Goal: Book appointment/travel/reservation

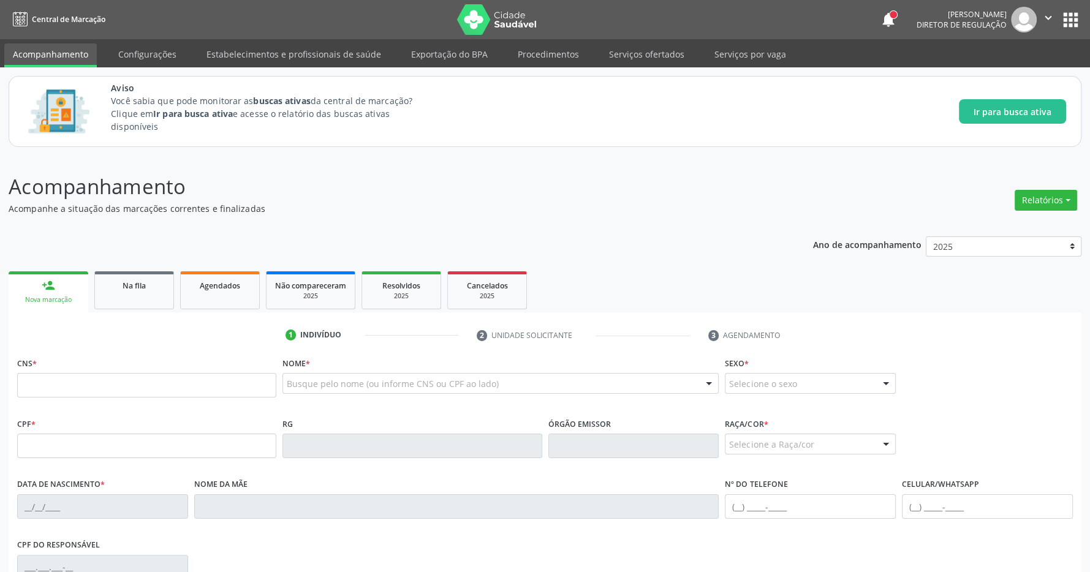
click at [1068, 15] on button "apps" at bounding box center [1070, 19] width 21 height 21
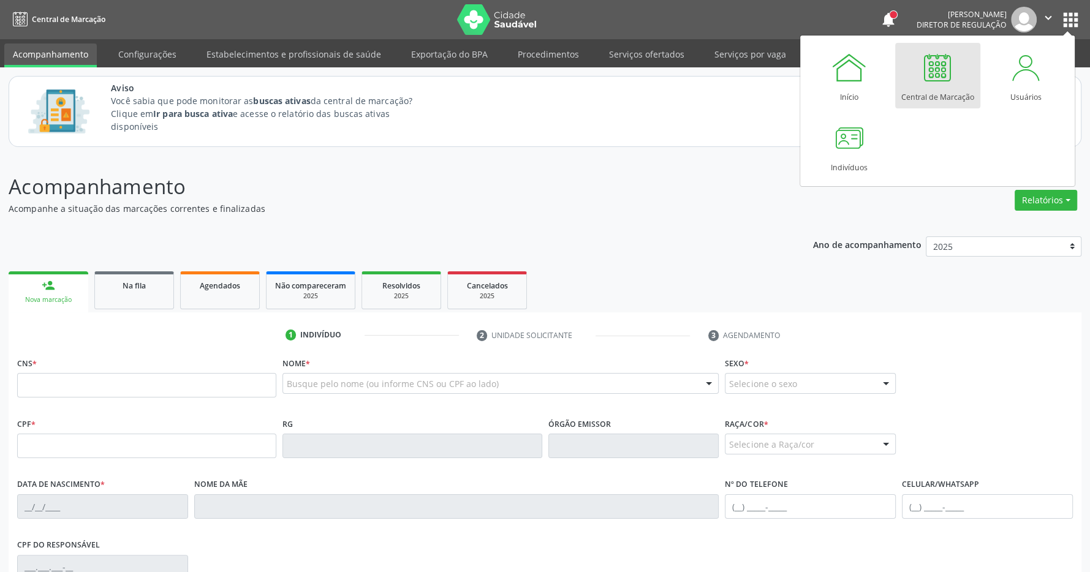
click at [933, 73] on div at bounding box center [937, 67] width 37 height 37
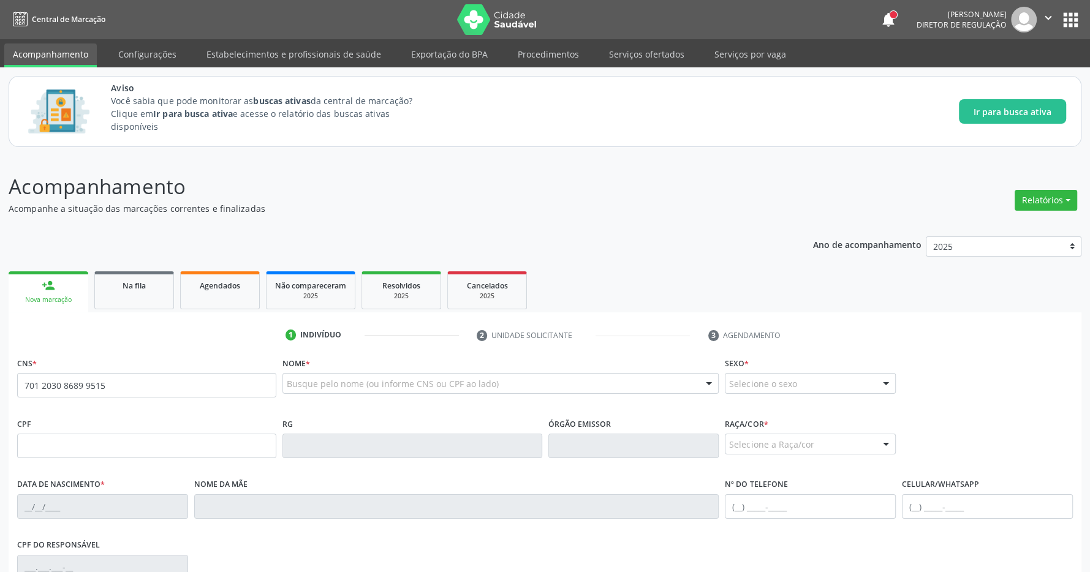
type input "701 2030 8689 9515"
click at [397, 198] on p "Acompanhamento" at bounding box center [384, 186] width 751 height 31
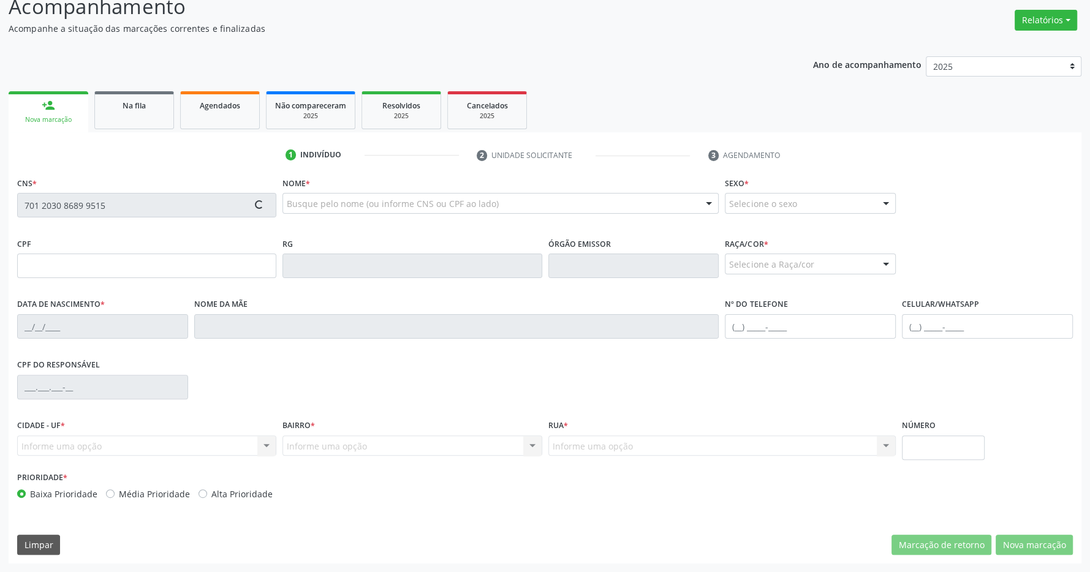
type input "063.173.394-90"
type input "29/09/1978"
type input "Maria de Lourdes Soares da Silva"
type input "(82) 98761-0390"
type input "S/N"
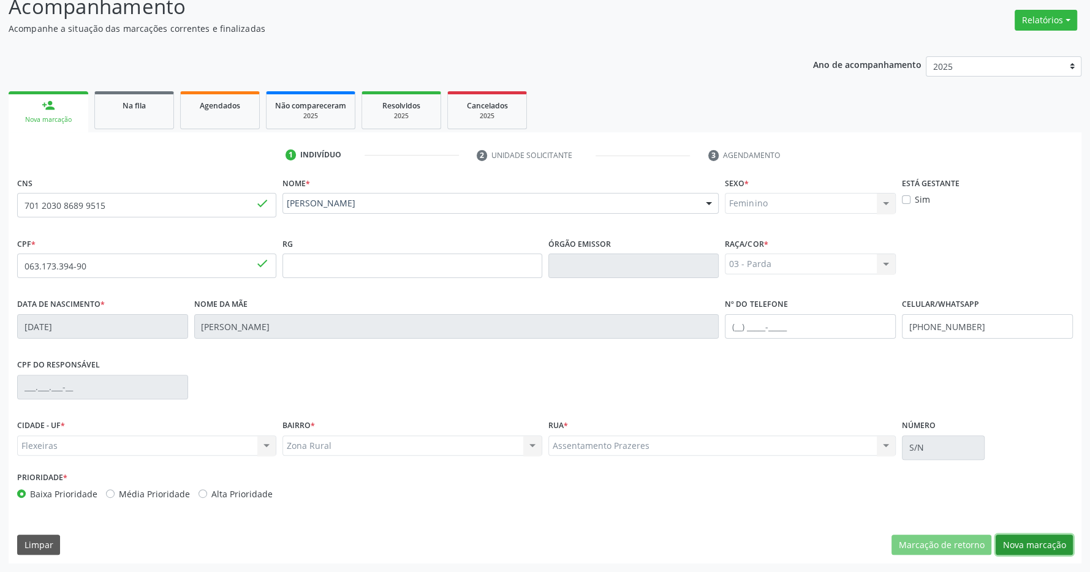
click at [1041, 546] on button "Nova marcação" at bounding box center [1033, 545] width 77 height 21
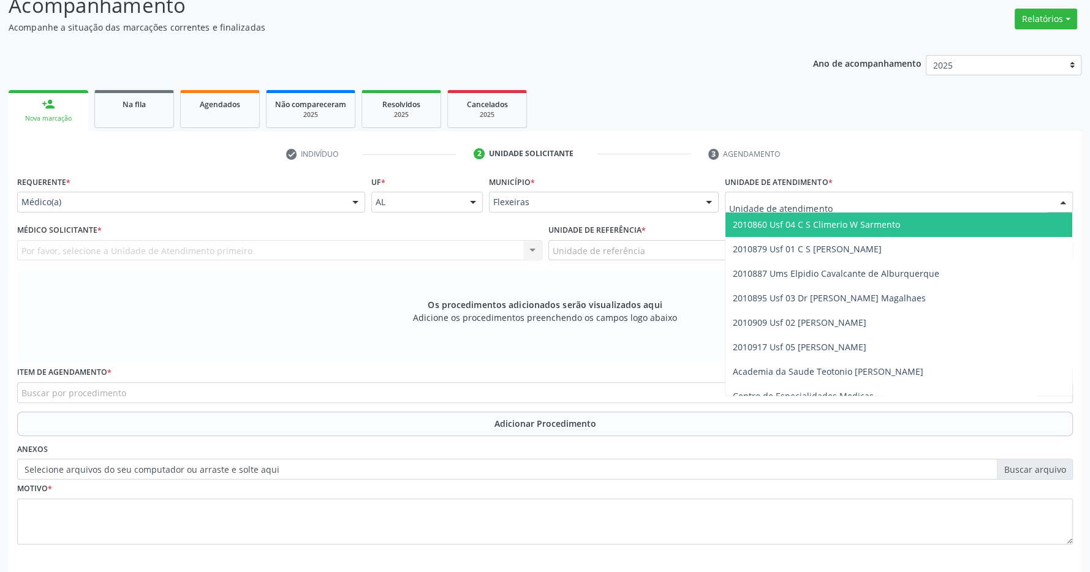
click at [837, 205] on div at bounding box center [899, 202] width 348 height 21
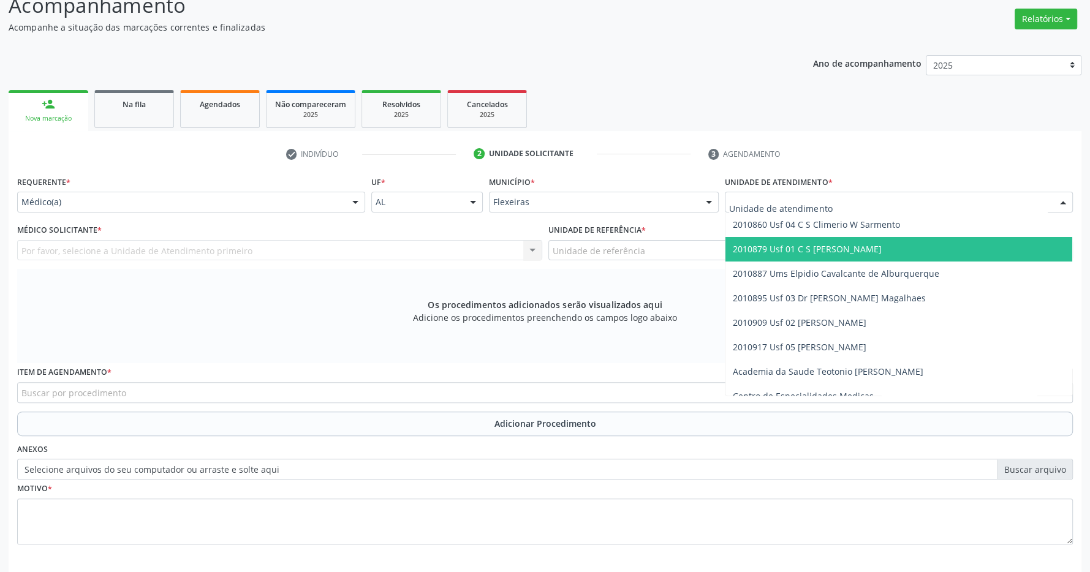
click at [867, 249] on span "2010879 Usf 01 C S [PERSON_NAME]" at bounding box center [807, 249] width 149 height 12
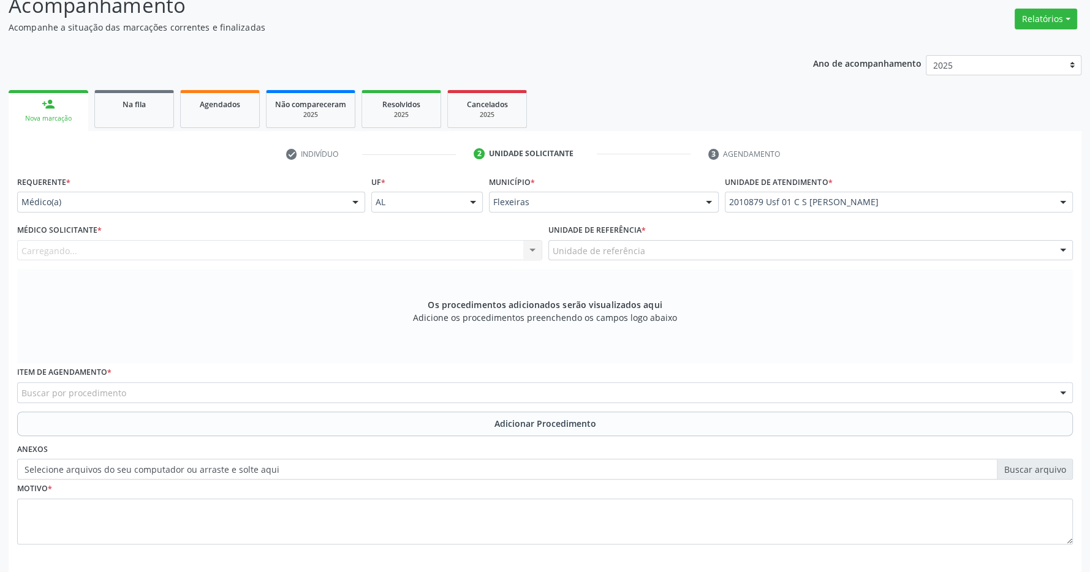
click at [805, 250] on div "Unidade de referência" at bounding box center [810, 250] width 525 height 21
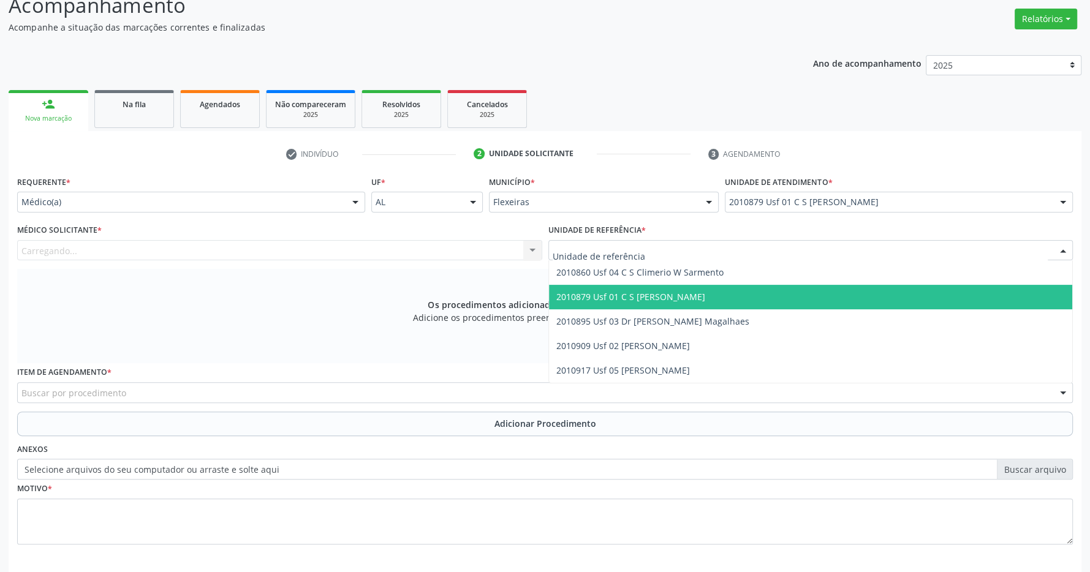
click at [772, 295] on span "2010879 Usf 01 C S [PERSON_NAME]" at bounding box center [811, 297] width 524 height 24
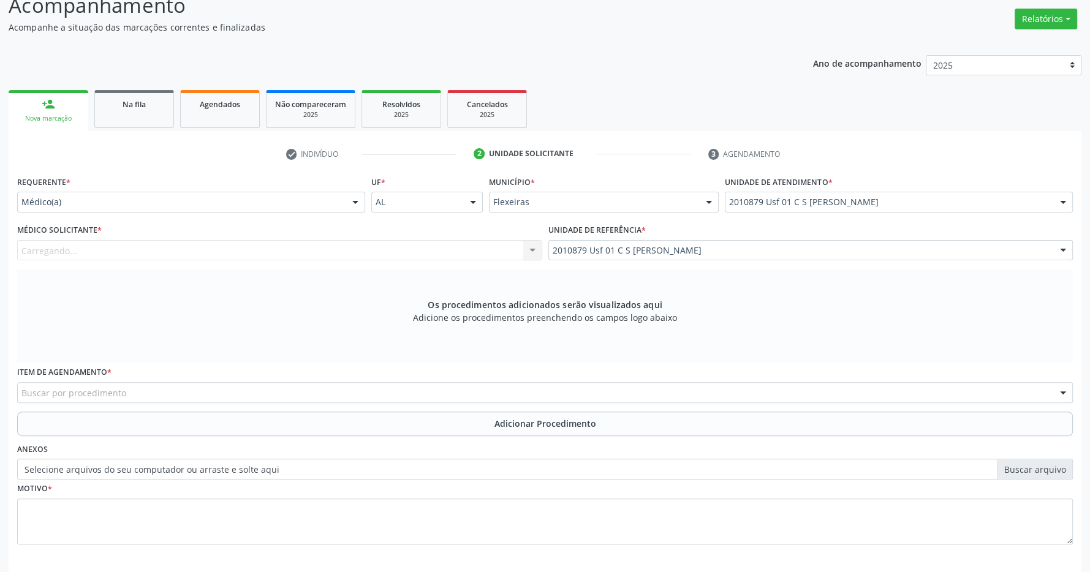
click at [435, 251] on div "Carregando... Nenhum resultado encontrado para: " " Não há nenhuma opção para s…" at bounding box center [279, 250] width 525 height 21
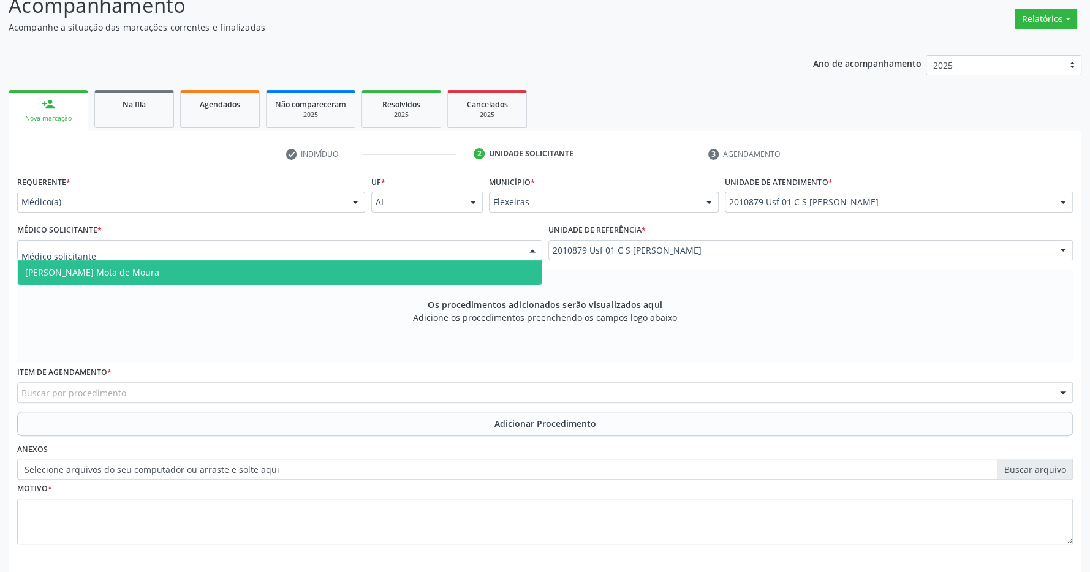
click at [522, 252] on div "Filipe Coutinho Mota de Moura Nenhum resultado encontrado para: " " Não há nenh…" at bounding box center [279, 250] width 525 height 21
click at [399, 274] on span "[PERSON_NAME] Mota de Moura" at bounding box center [280, 272] width 524 height 24
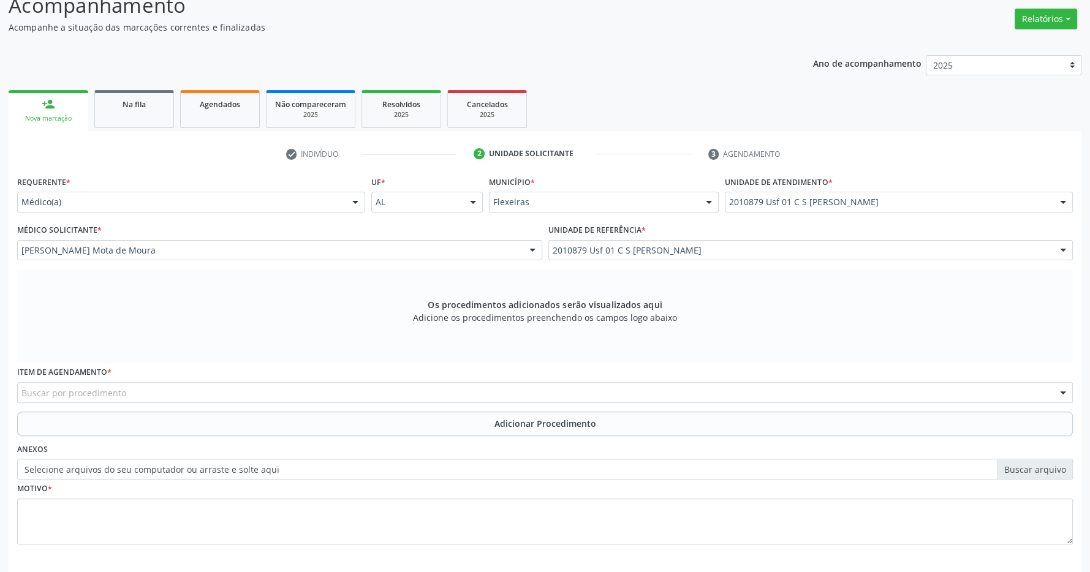
click at [393, 395] on div "Buscar por procedimento" at bounding box center [544, 392] width 1055 height 21
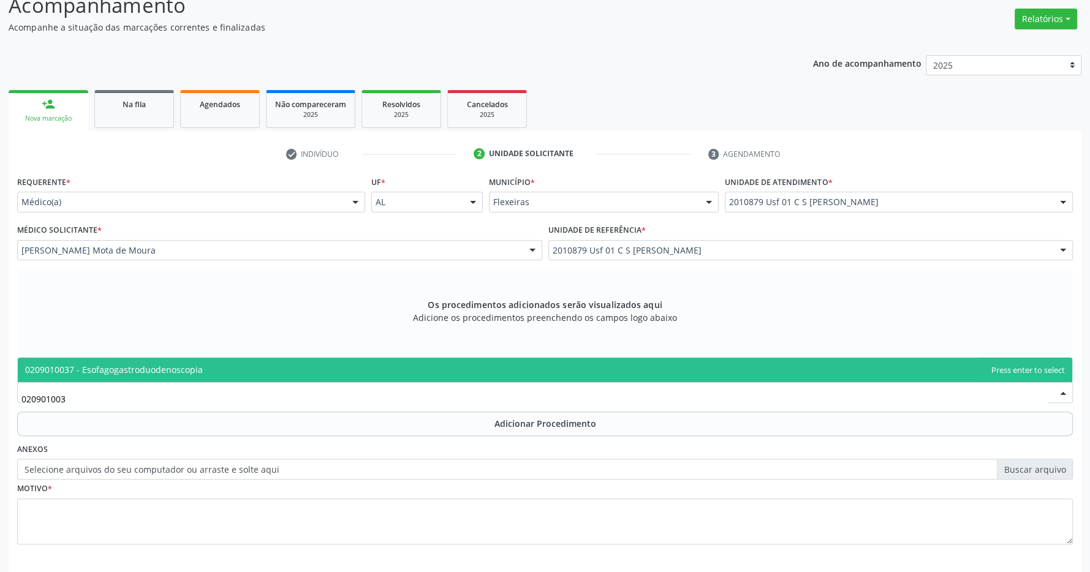
type input "0209010037"
click at [285, 367] on span "0209010037 - Esofagogastroduodenoscopia" at bounding box center [545, 370] width 1054 height 24
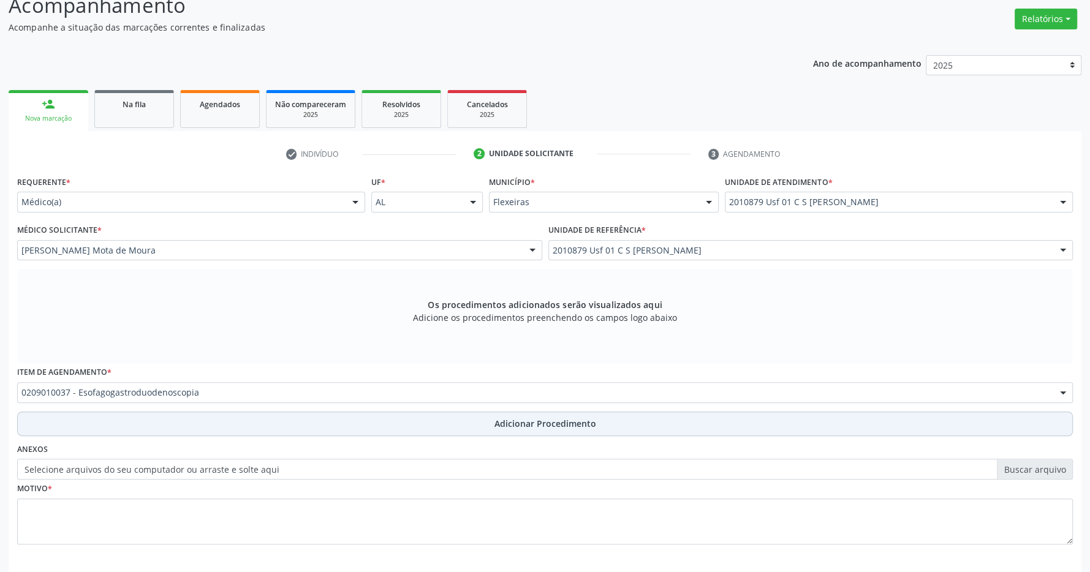
click at [455, 428] on button "Adicionar Procedimento" at bounding box center [544, 424] width 1055 height 24
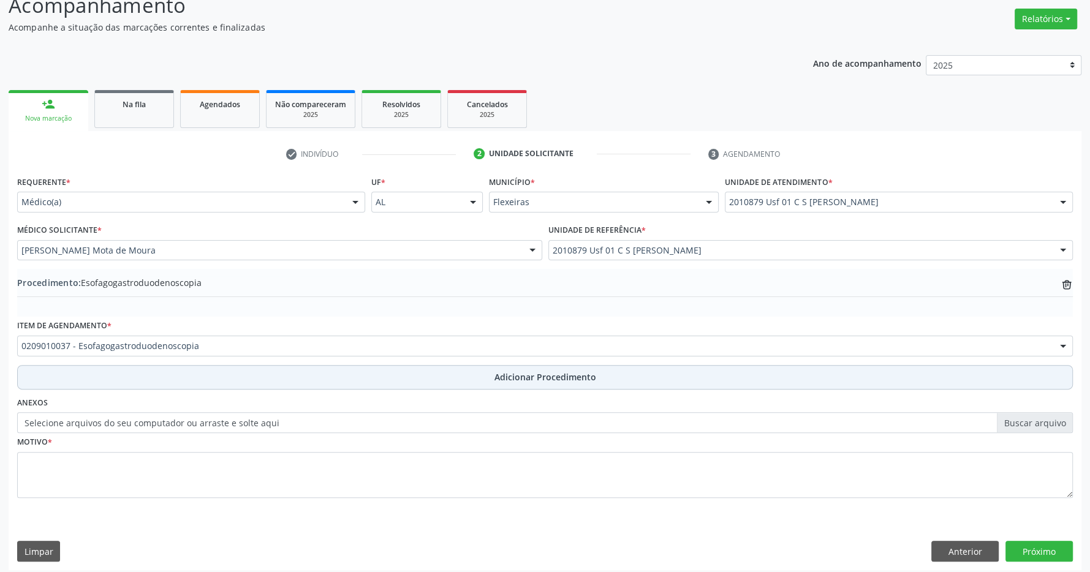
scroll to position [1, 0]
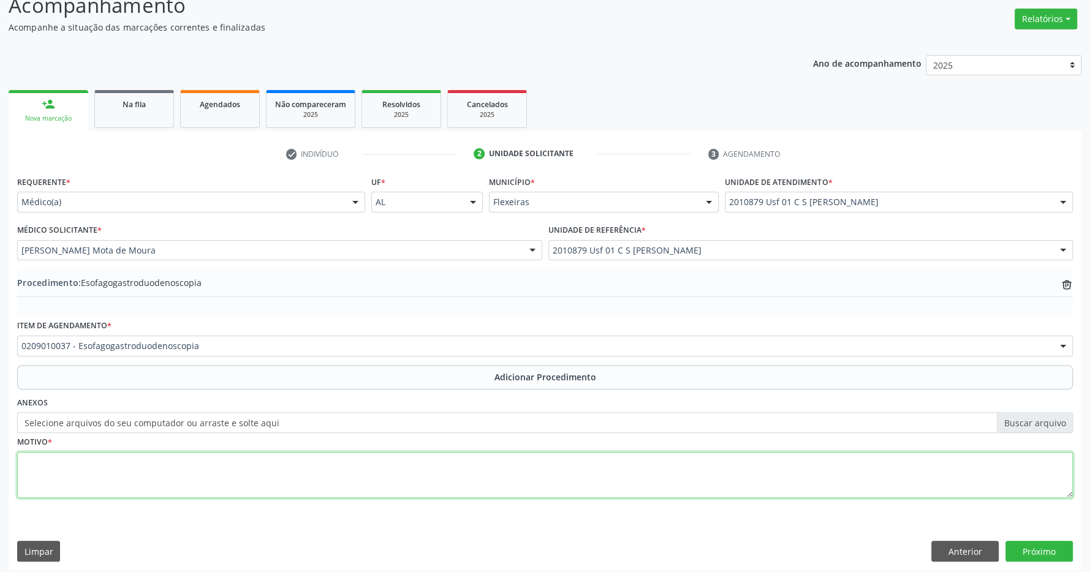
click at [374, 477] on textarea at bounding box center [544, 475] width 1055 height 47
type textarea "gastrite"
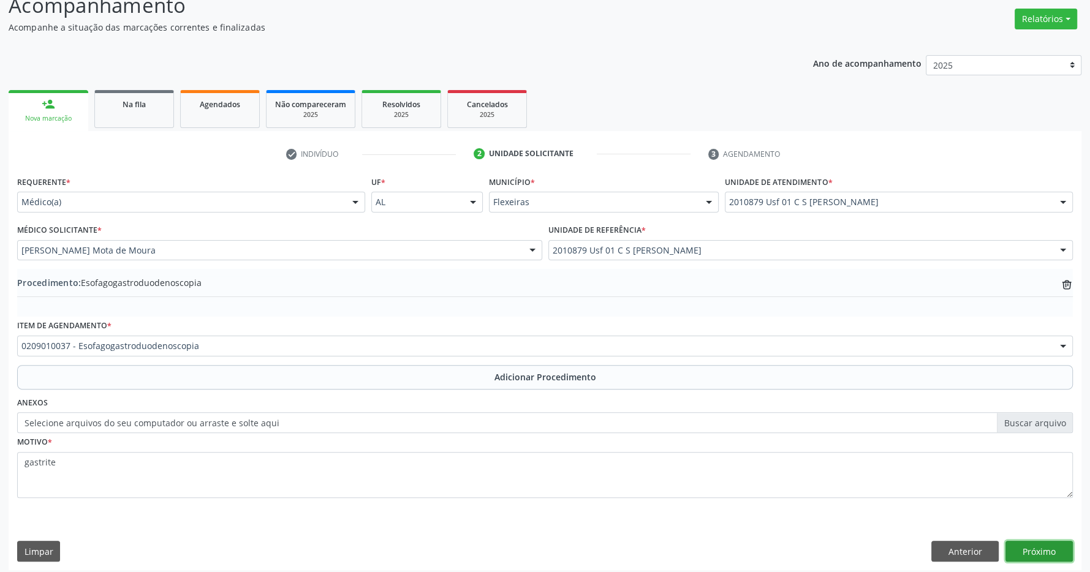
click at [1029, 547] on button "Próximo" at bounding box center [1038, 551] width 67 height 21
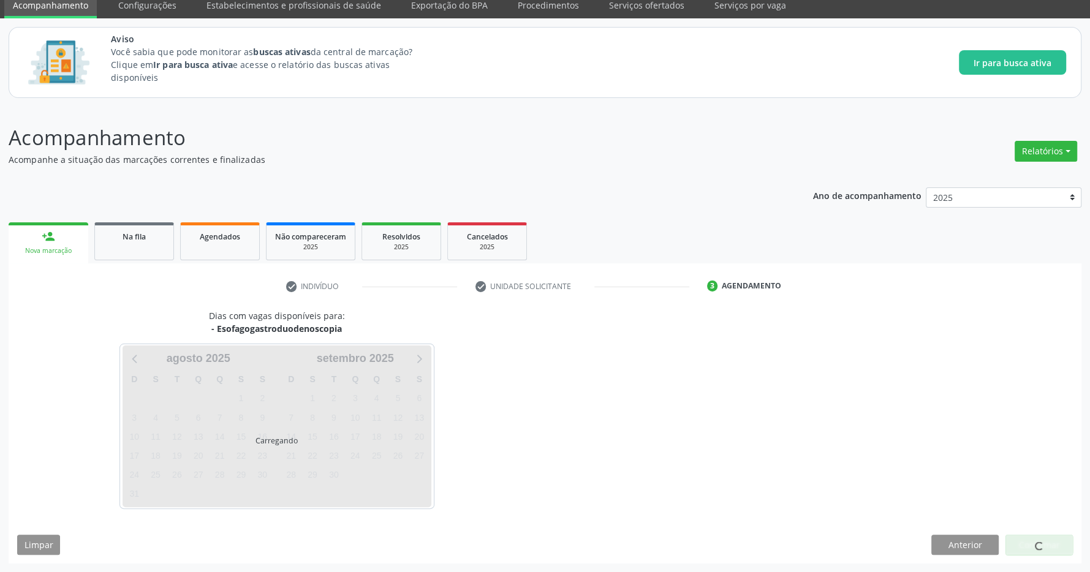
scroll to position [50, 0]
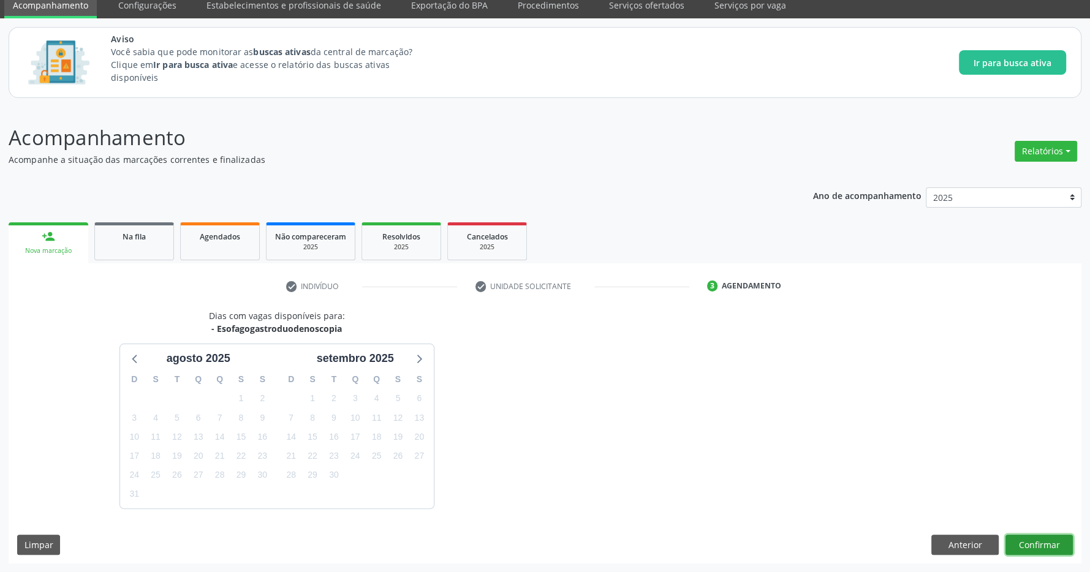
click at [1034, 538] on button "Confirmar" at bounding box center [1038, 545] width 67 height 21
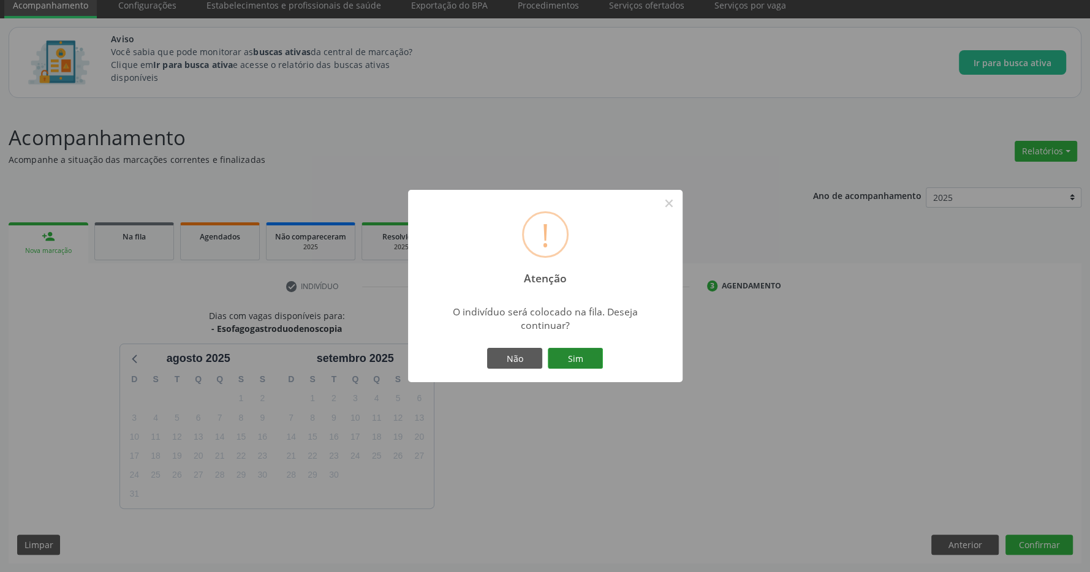
click at [570, 366] on button "Sim" at bounding box center [575, 358] width 55 height 21
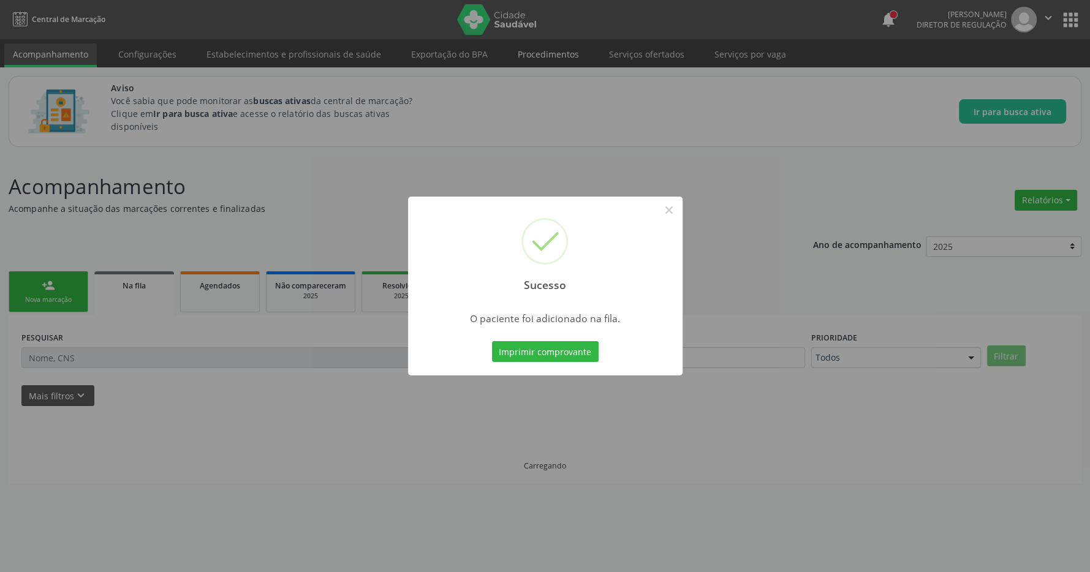
scroll to position [0, 0]
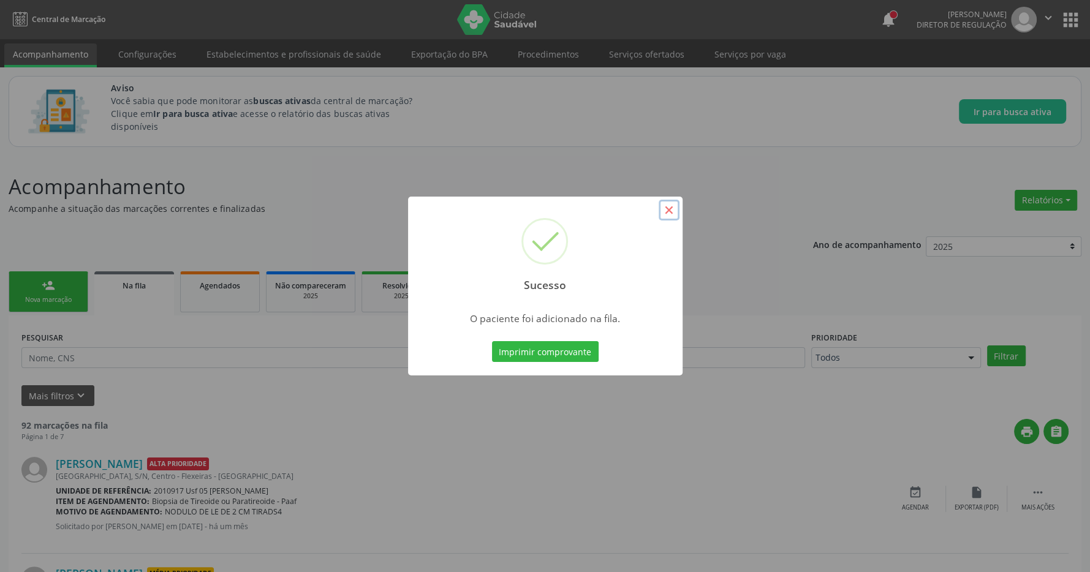
click at [670, 214] on button "×" at bounding box center [668, 210] width 21 height 21
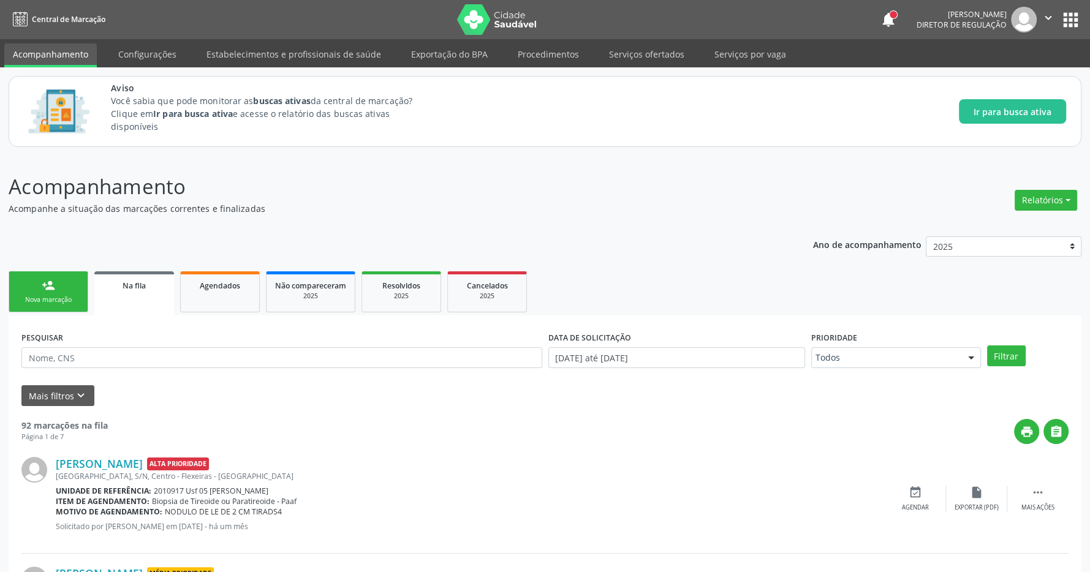
click at [1060, 13] on button "apps" at bounding box center [1070, 19] width 21 height 21
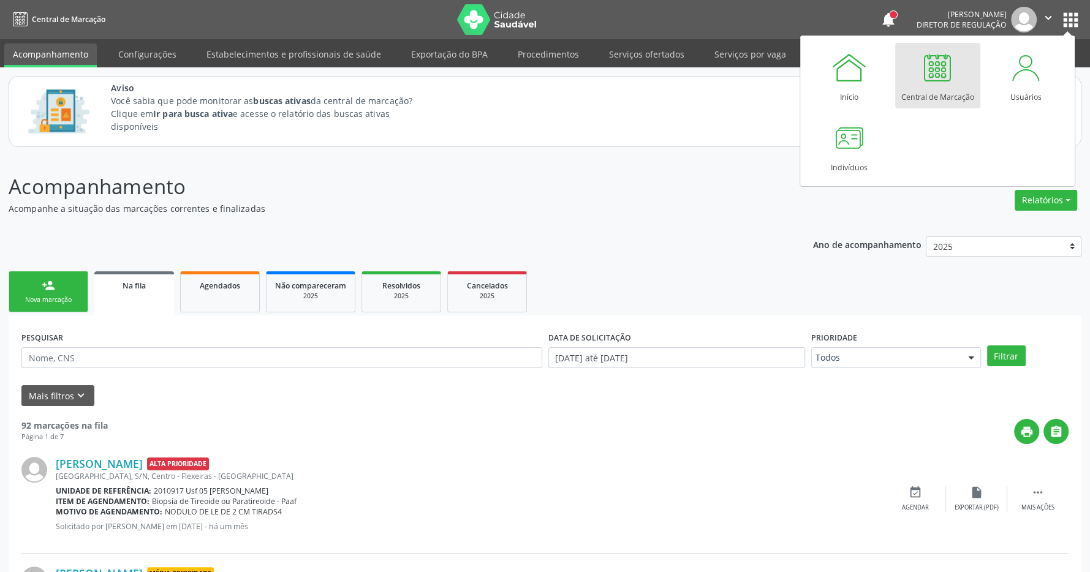
click at [903, 100] on div "Central de Marcação" at bounding box center [937, 94] width 73 height 17
click at [913, 77] on link "Central de Marcação" at bounding box center [937, 76] width 85 height 66
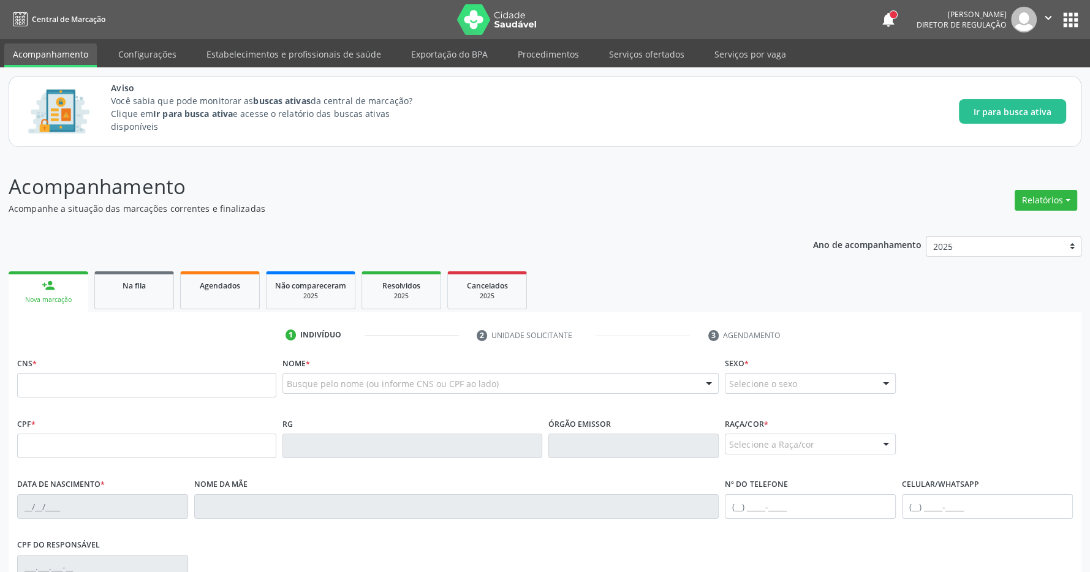
click at [155, 382] on input "text" at bounding box center [146, 385] width 259 height 24
click at [156, 391] on input "text" at bounding box center [146, 385] width 259 height 24
click at [122, 385] on input "text" at bounding box center [146, 385] width 259 height 24
type input "700 6024 8680 3865"
type input "066.347.134-64"
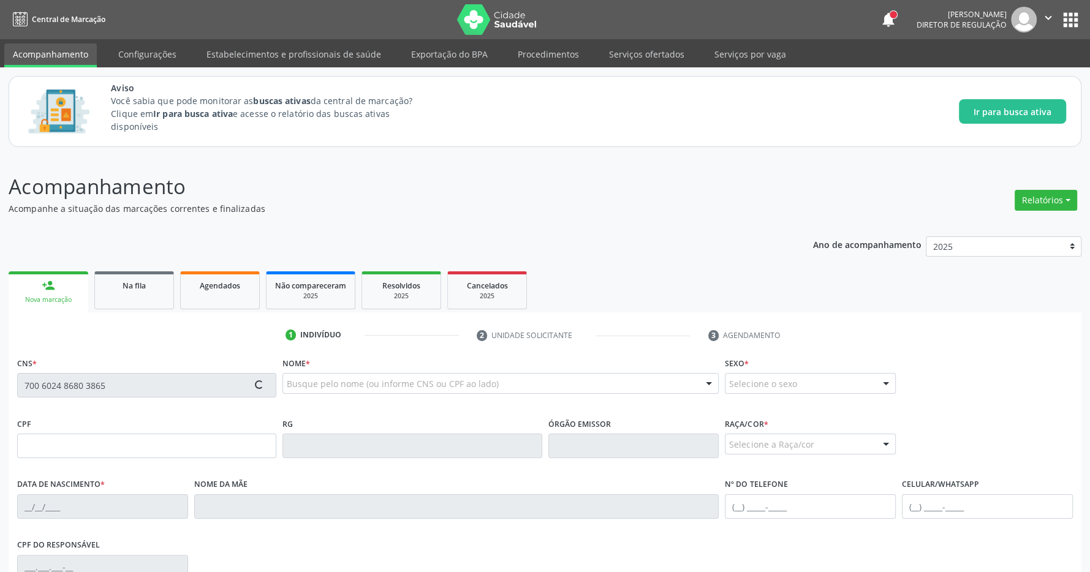
type input "[DATE]"
type input "[PERSON_NAME]"
type input "[PHONE_NUMBER]"
type input "51"
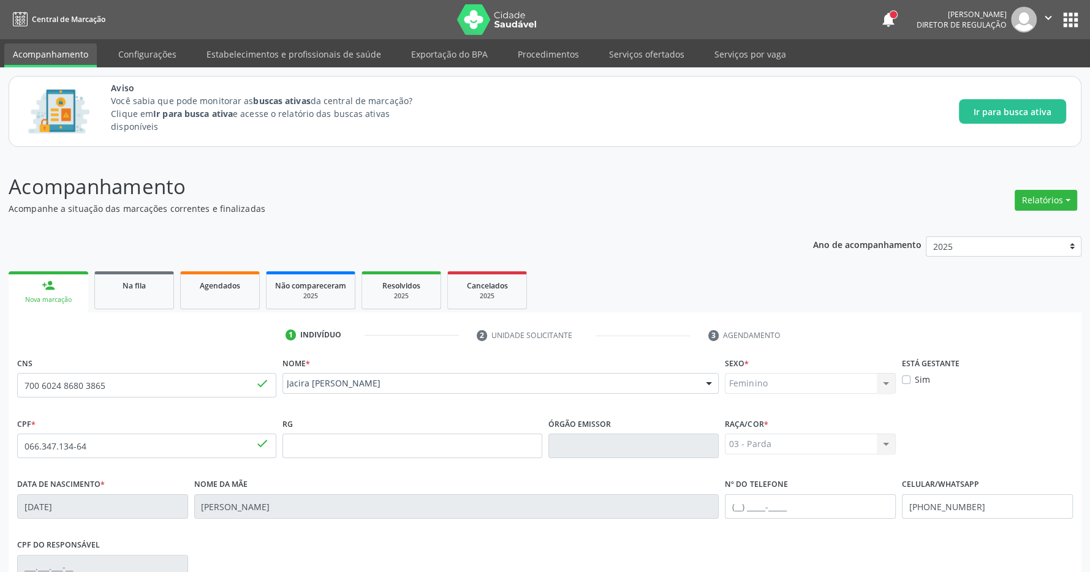
scroll to position [181, 0]
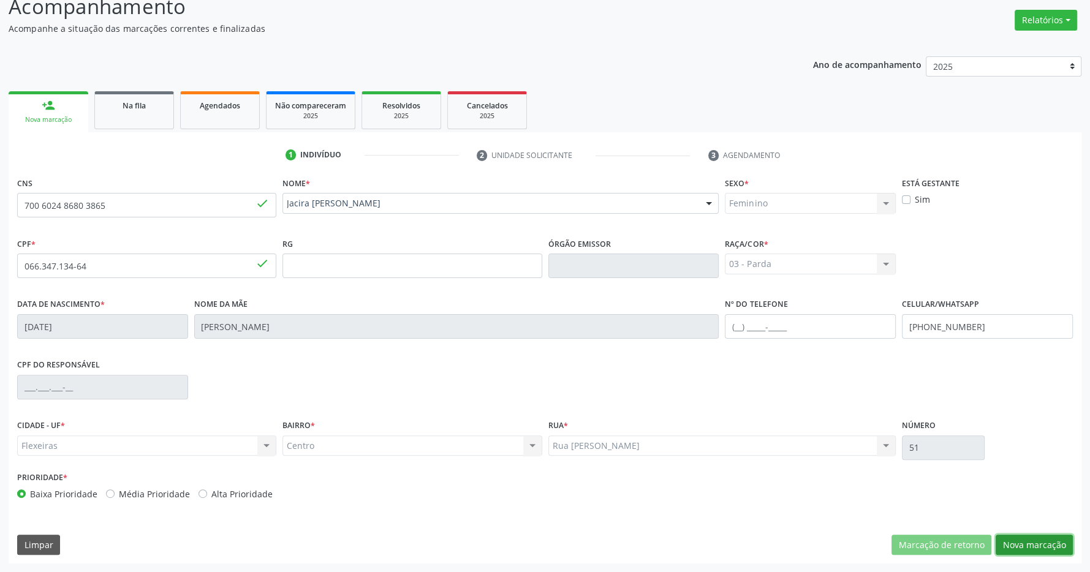
click at [1030, 544] on button "Nova marcação" at bounding box center [1033, 545] width 77 height 21
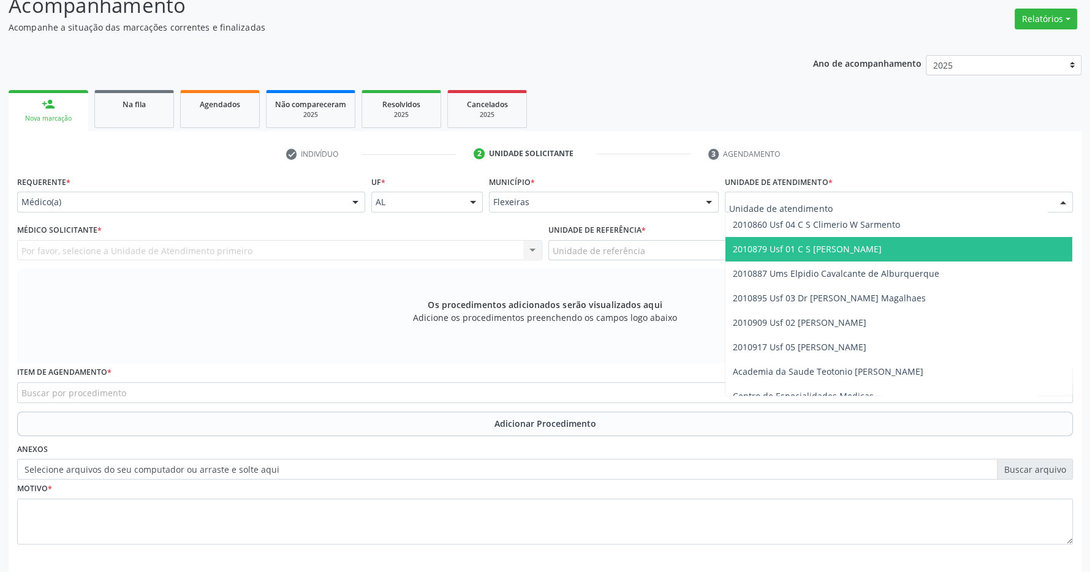
click at [811, 245] on span "2010879 Usf 01 C S [PERSON_NAME]" at bounding box center [807, 249] width 149 height 12
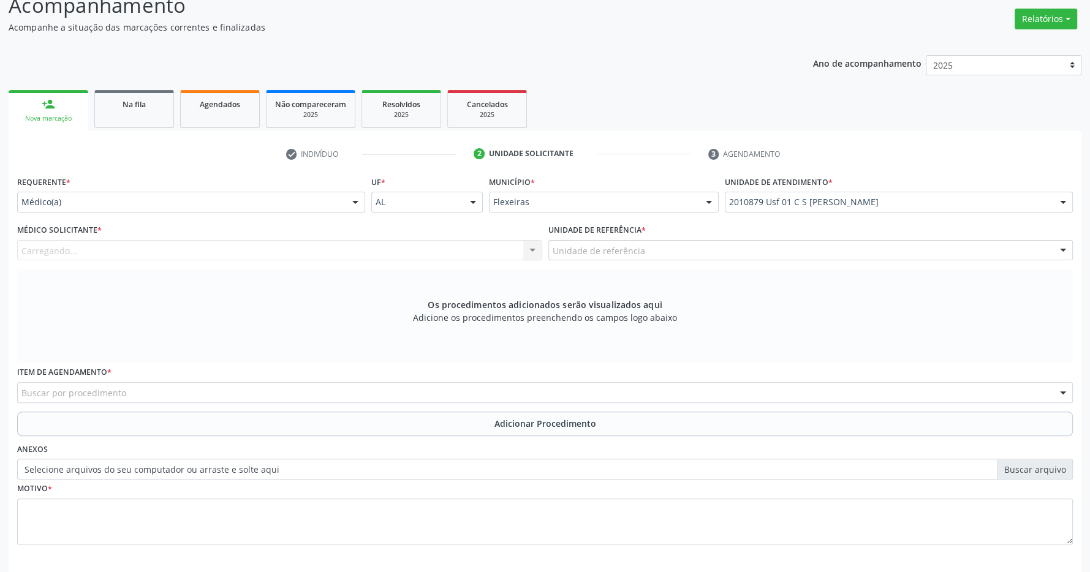
click at [765, 241] on div "Unidade de referência" at bounding box center [810, 250] width 525 height 21
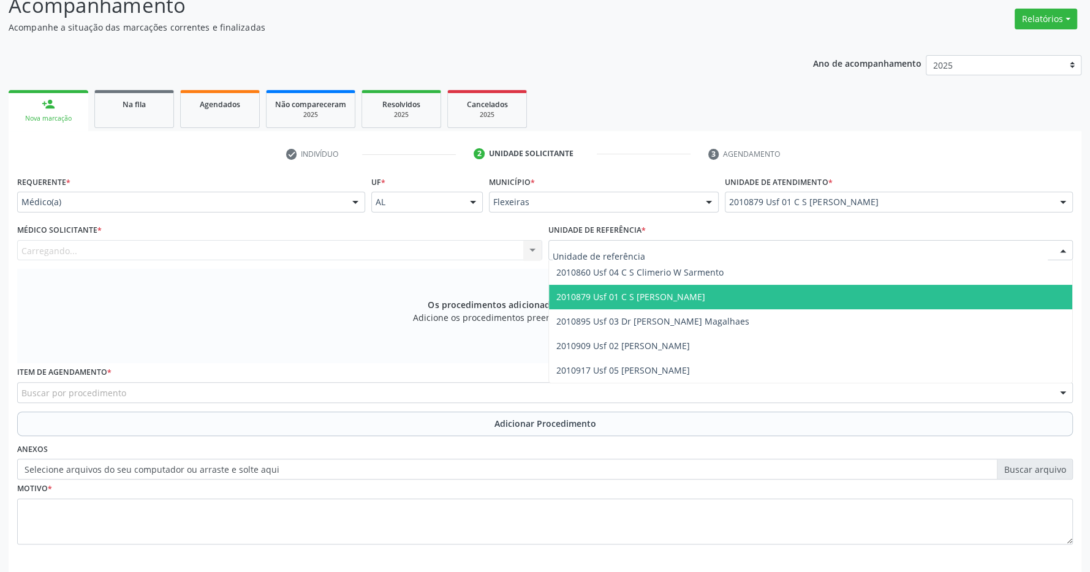
click at [736, 300] on span "2010879 Usf 01 C S [PERSON_NAME]" at bounding box center [811, 297] width 524 height 24
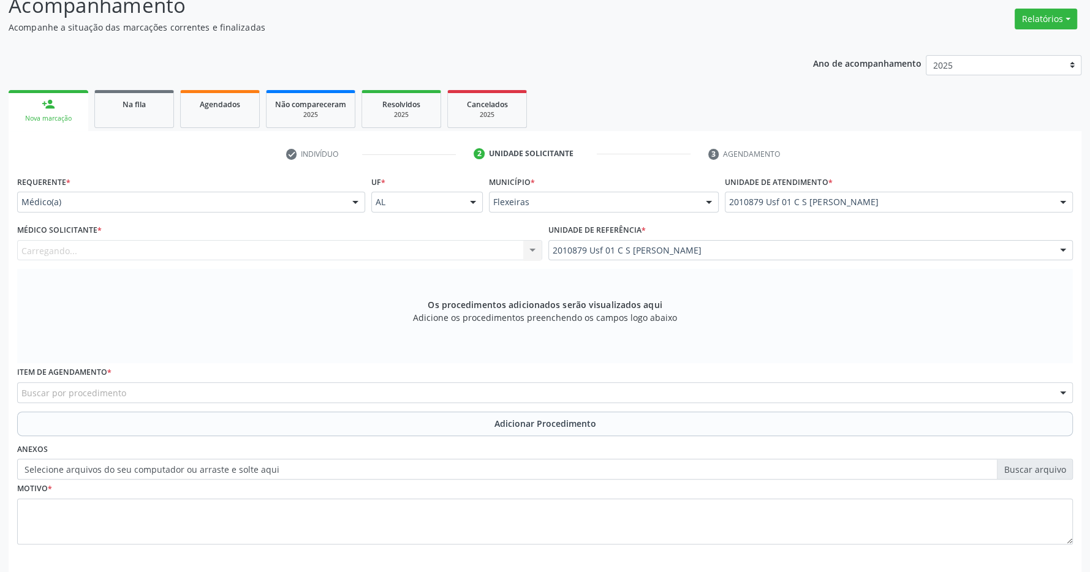
click at [181, 257] on div "Carregando... Nenhum resultado encontrado para: " " Não há nenhuma opção para s…" at bounding box center [279, 250] width 525 height 21
click at [478, 254] on div "Médico solicitante" at bounding box center [279, 250] width 525 height 21
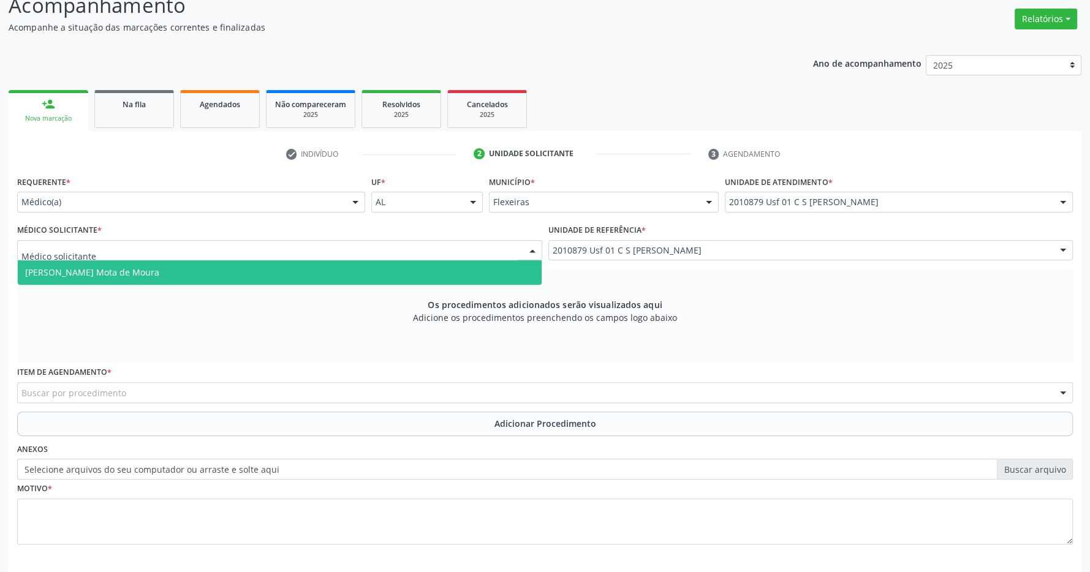
click at [363, 281] on span "[PERSON_NAME] Mota de Moura" at bounding box center [280, 272] width 524 height 24
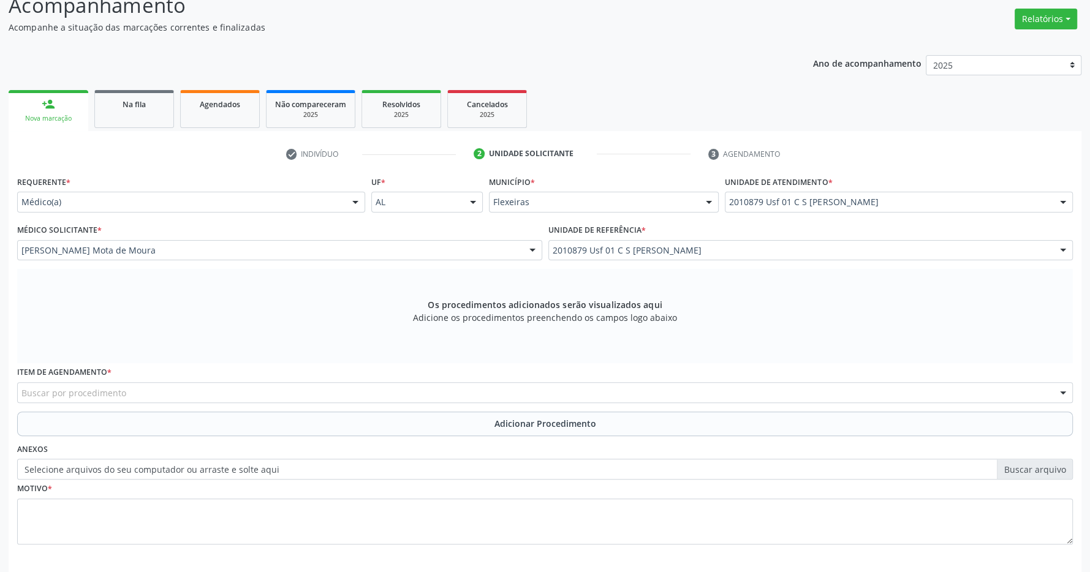
click at [253, 391] on div "Buscar por procedimento" at bounding box center [544, 392] width 1055 height 21
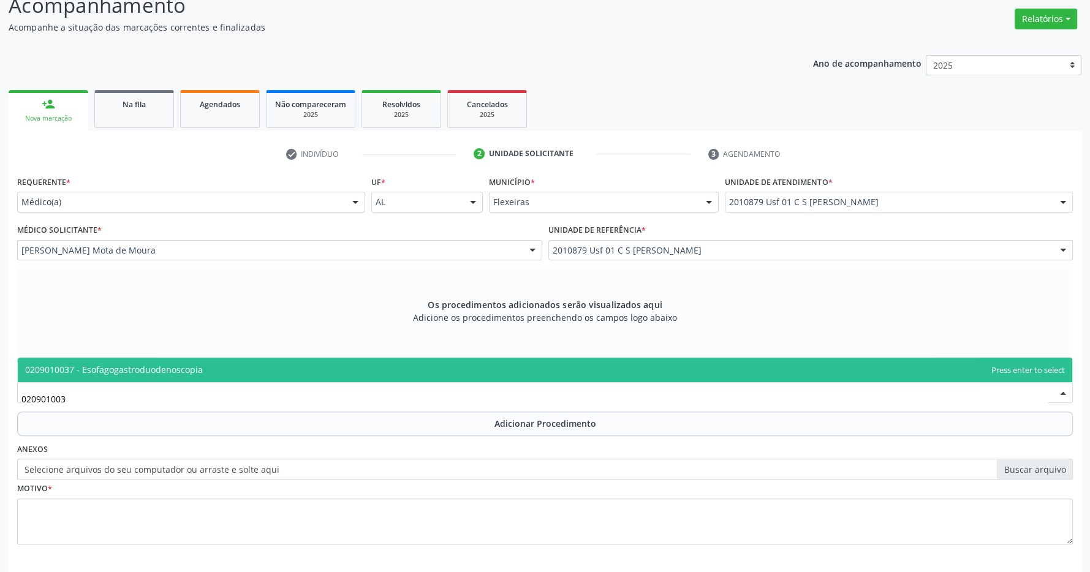
type input "0209010037"
click at [202, 363] on span "0209010037 - Esofagogastroduodenoscopia" at bounding box center [545, 370] width 1054 height 24
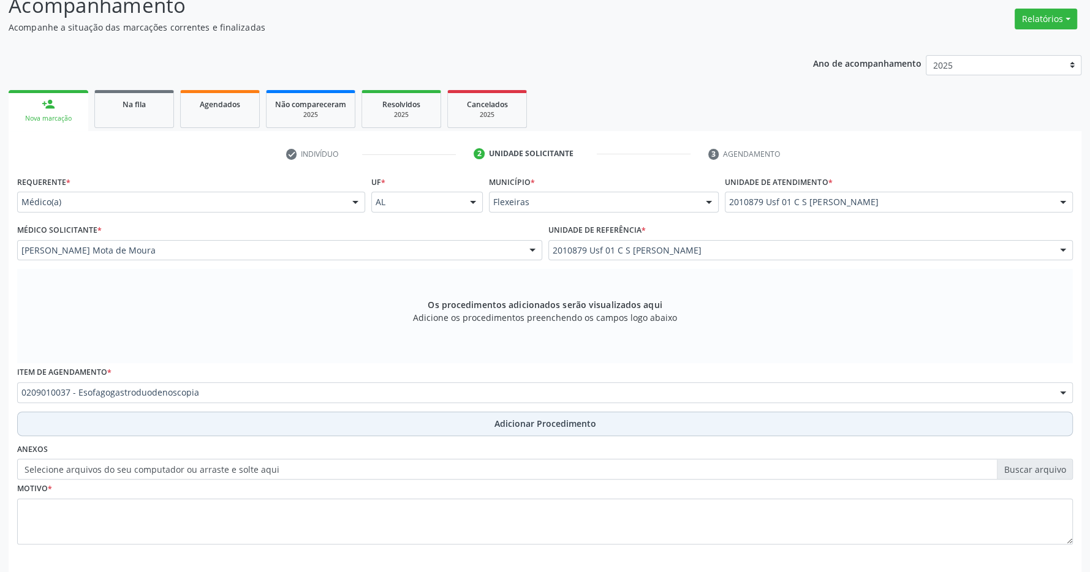
click at [554, 428] on span "Adicionar Procedimento" at bounding box center [545, 423] width 102 height 13
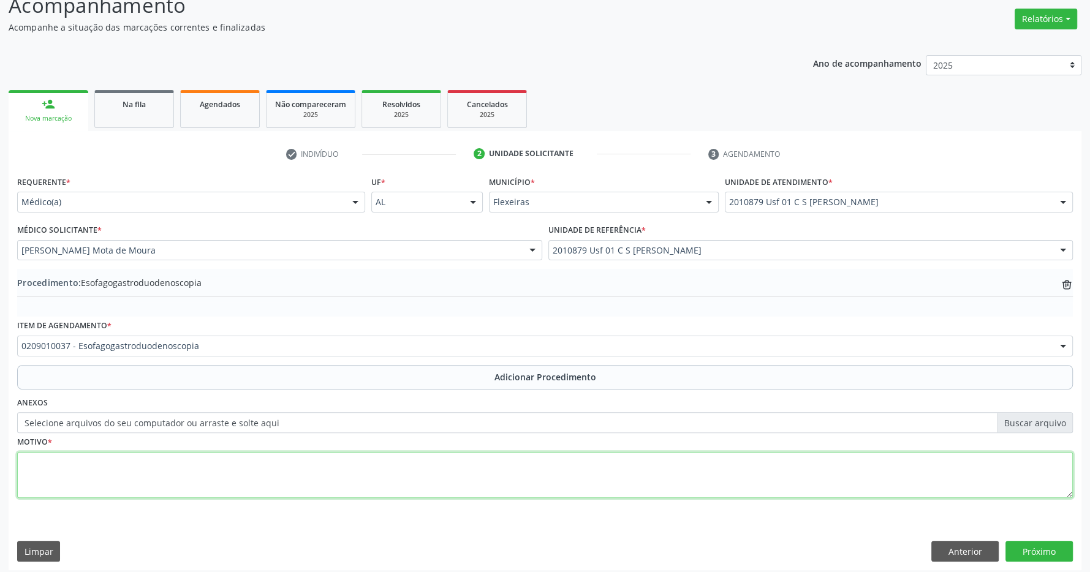
click at [293, 481] on textarea at bounding box center [544, 475] width 1055 height 47
type textarea "pirose + epigastralgia"
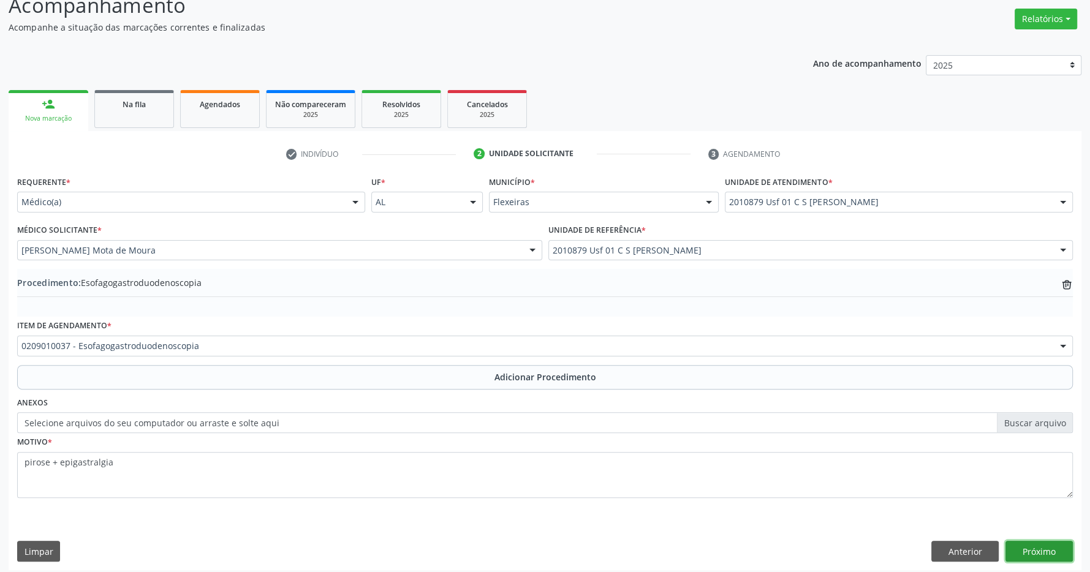
click at [1050, 552] on button "Próximo" at bounding box center [1038, 551] width 67 height 21
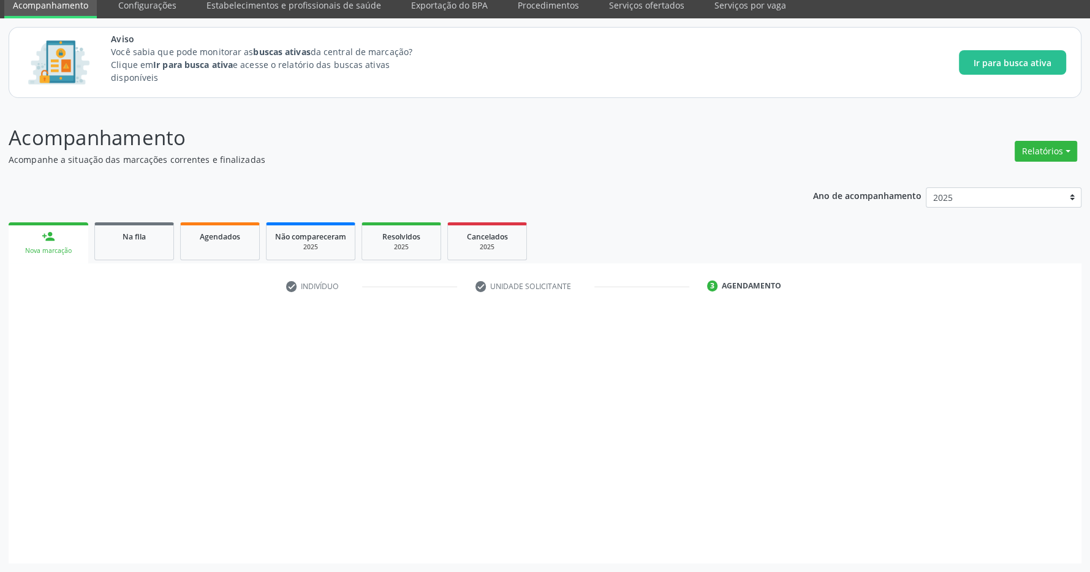
scroll to position [50, 0]
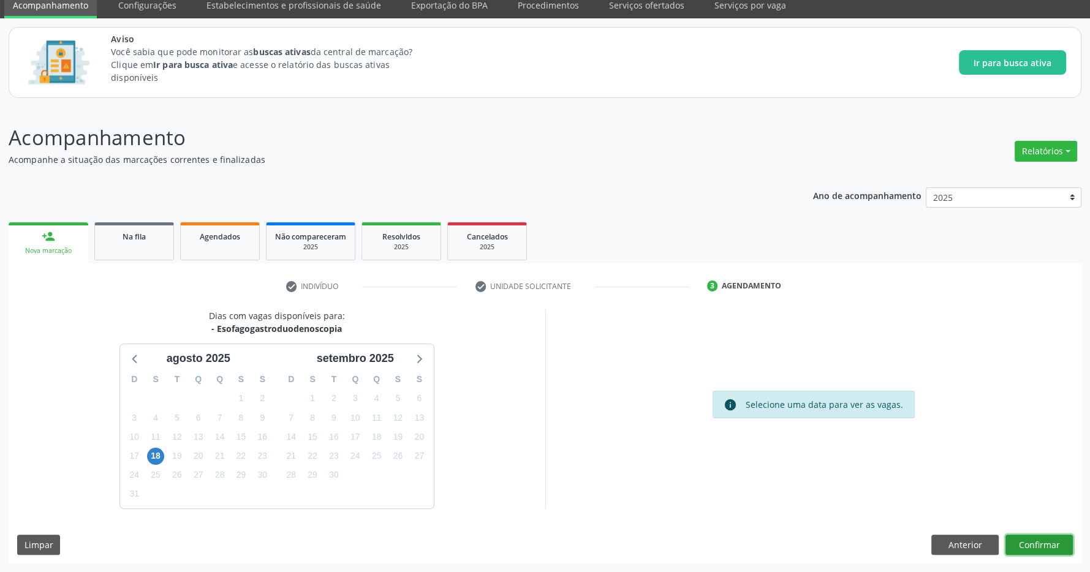
click at [1041, 542] on button "Confirmar" at bounding box center [1038, 545] width 67 height 21
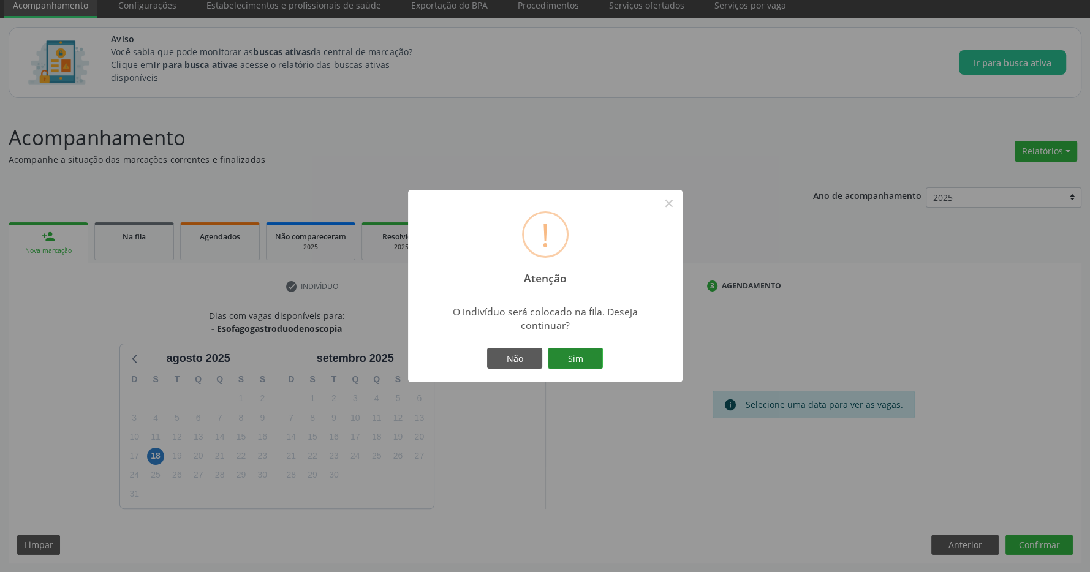
click at [573, 362] on button "Sim" at bounding box center [575, 358] width 55 height 21
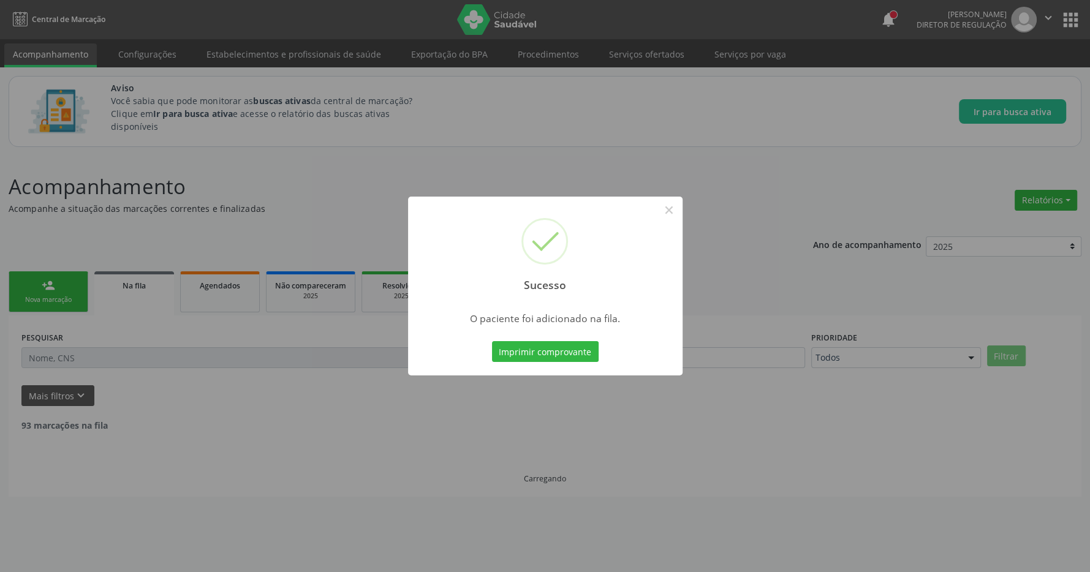
scroll to position [0, 0]
